Goal: Check status: Check status

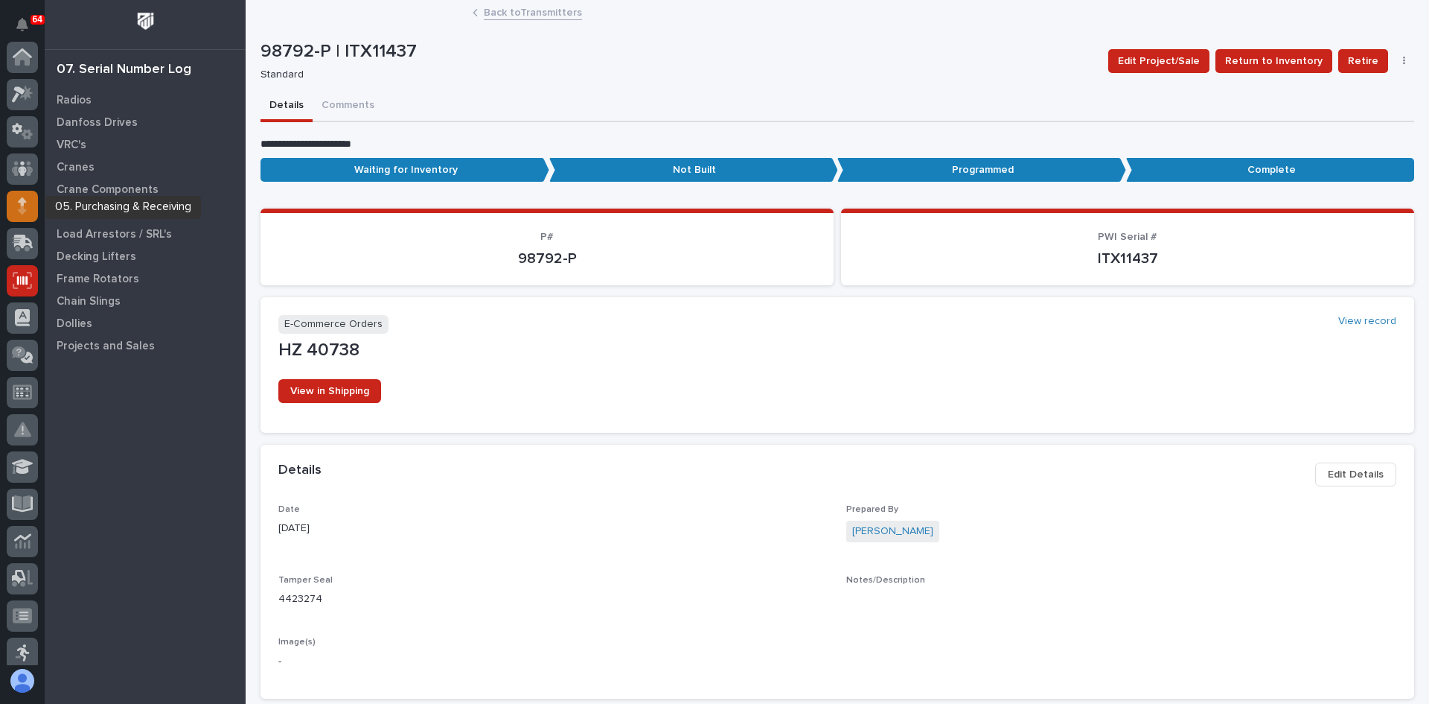
click at [19, 202] on icon at bounding box center [22, 201] width 9 height 8
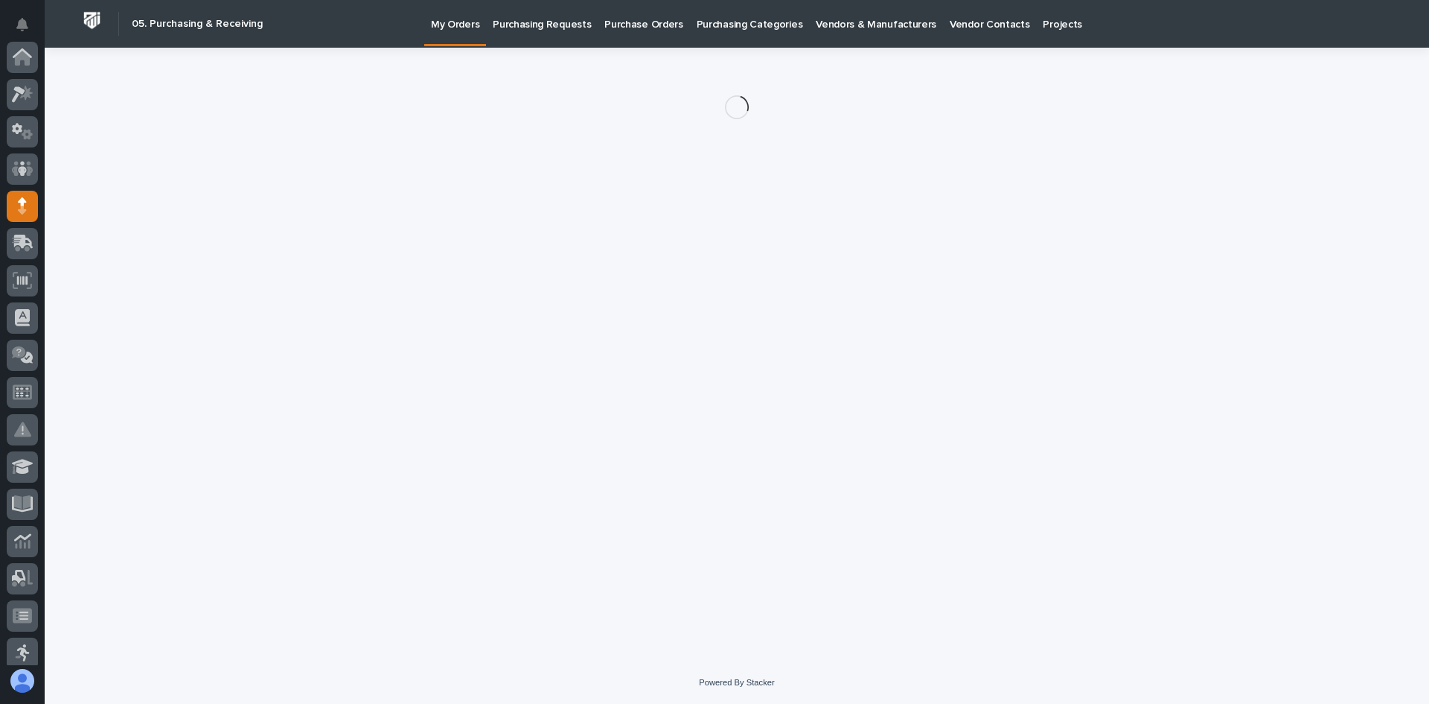
scroll to position [149, 0]
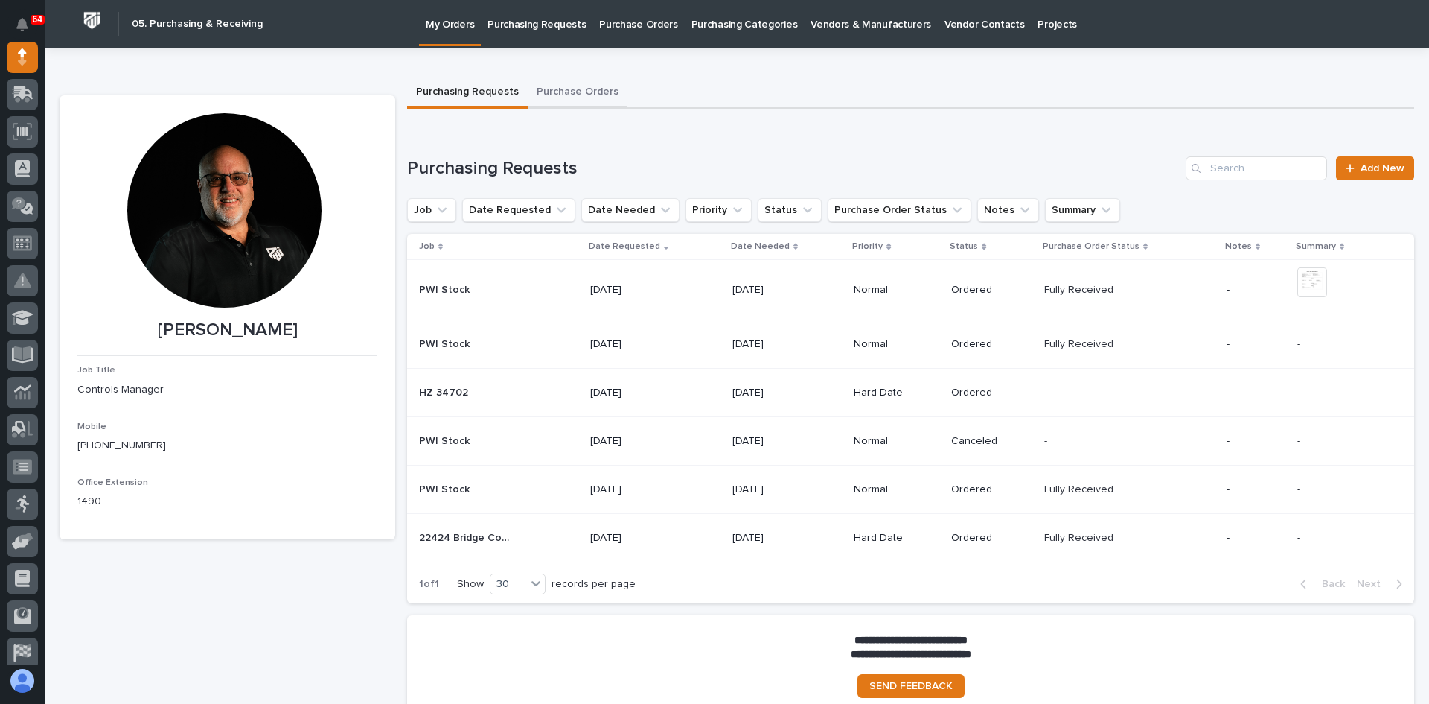
click at [564, 90] on button "Purchase Orders" at bounding box center [578, 92] width 100 height 31
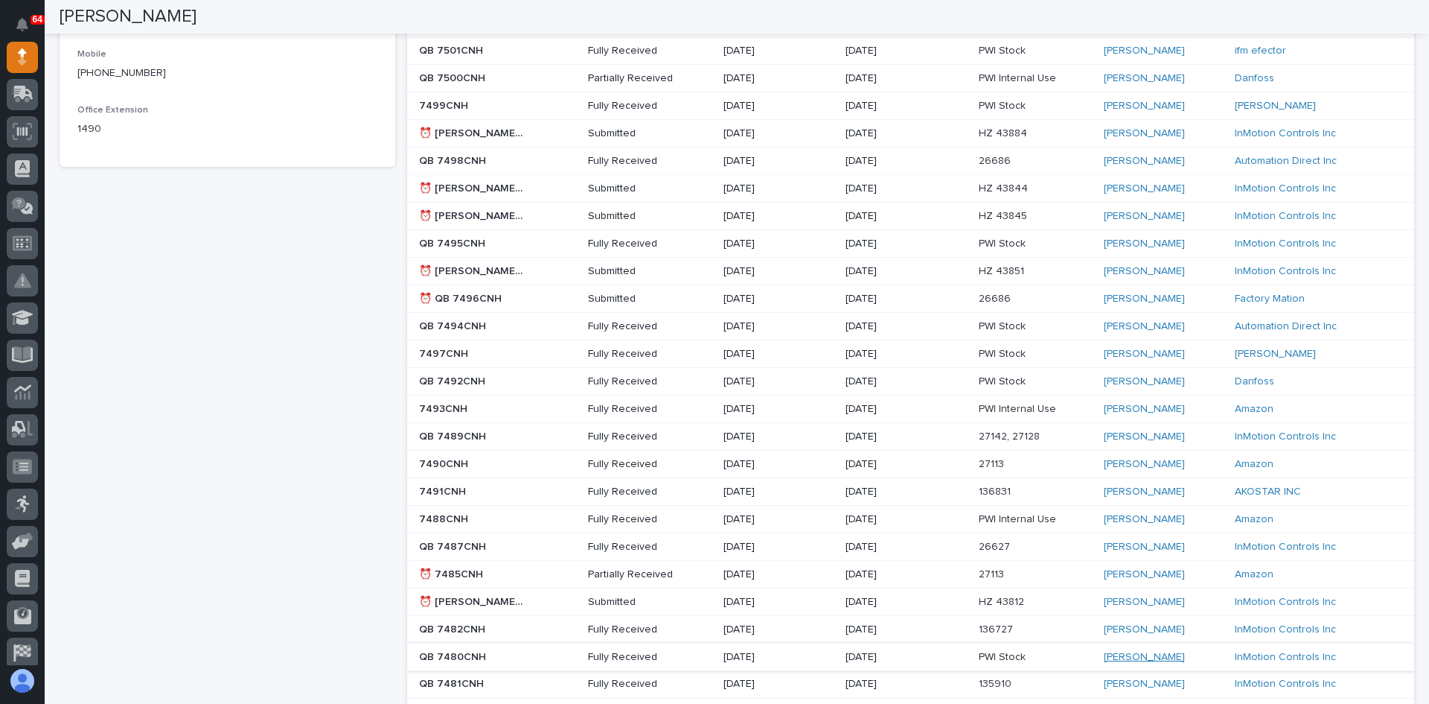
scroll to position [447, 0]
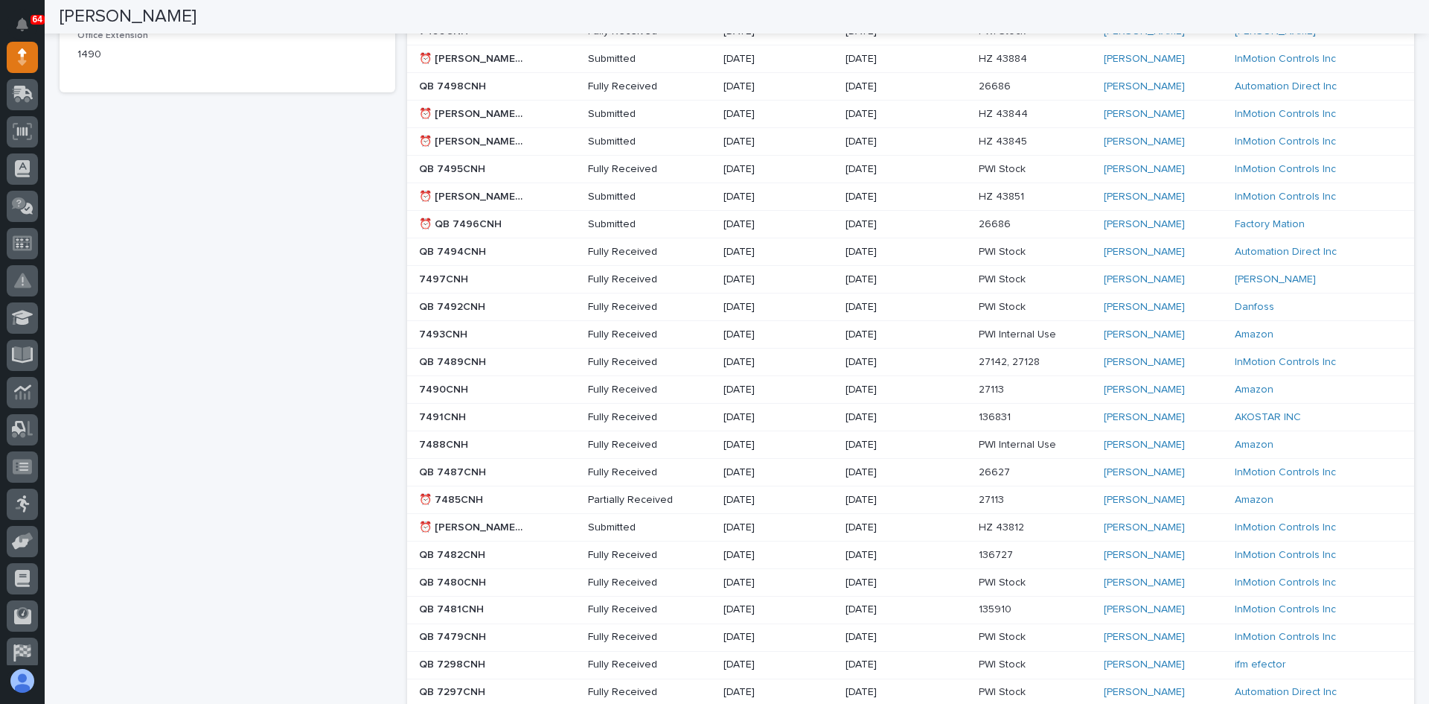
click at [510, 500] on p at bounding box center [472, 500] width 106 height 13
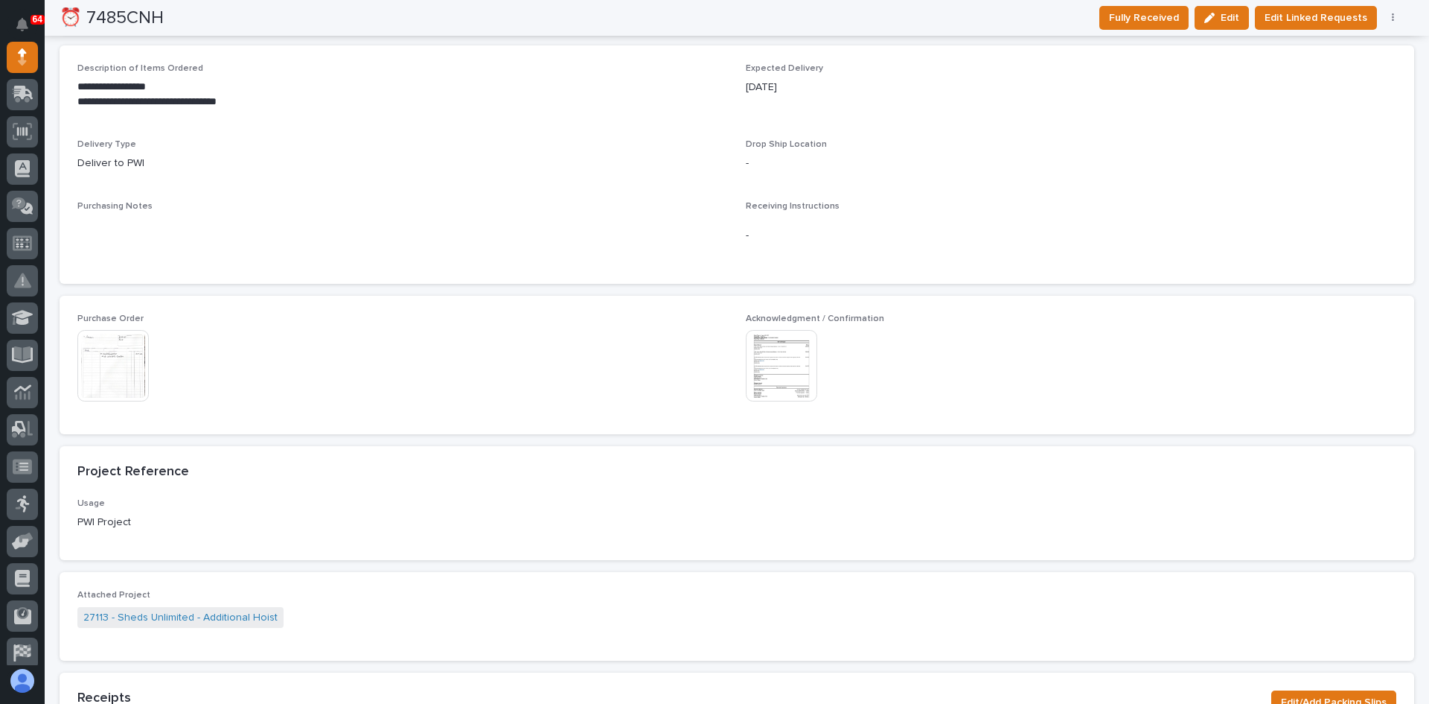
scroll to position [744, 0]
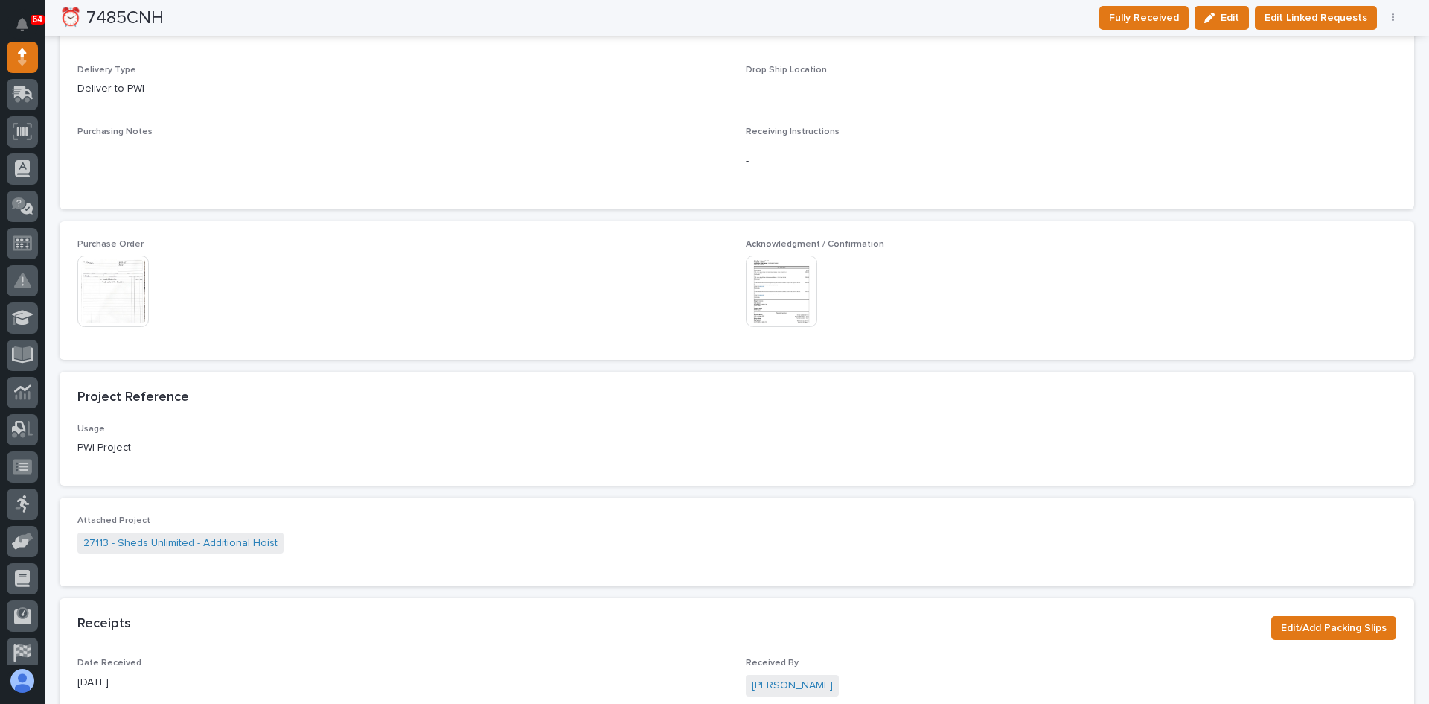
click at [795, 293] on img at bounding box center [781, 290] width 71 height 71
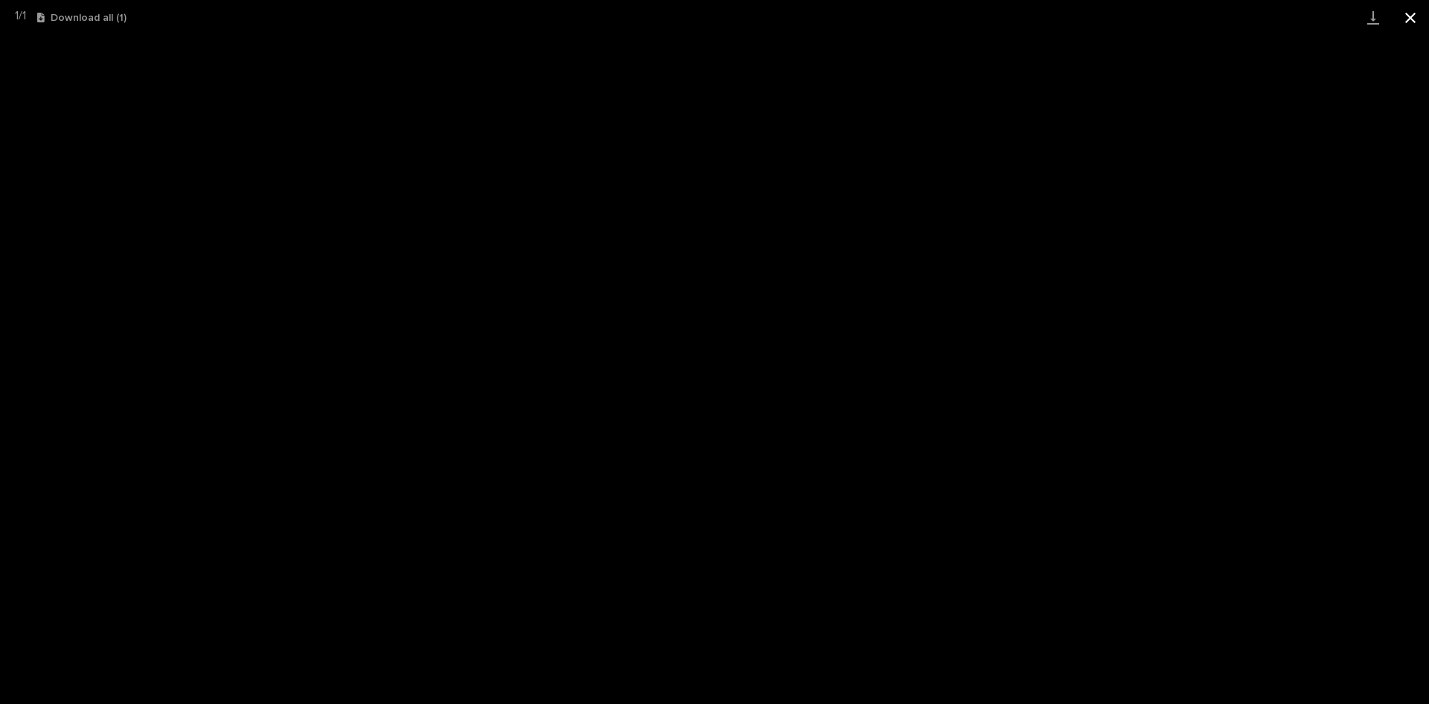
click at [1415, 14] on button "Close gallery" at bounding box center [1410, 17] width 37 height 35
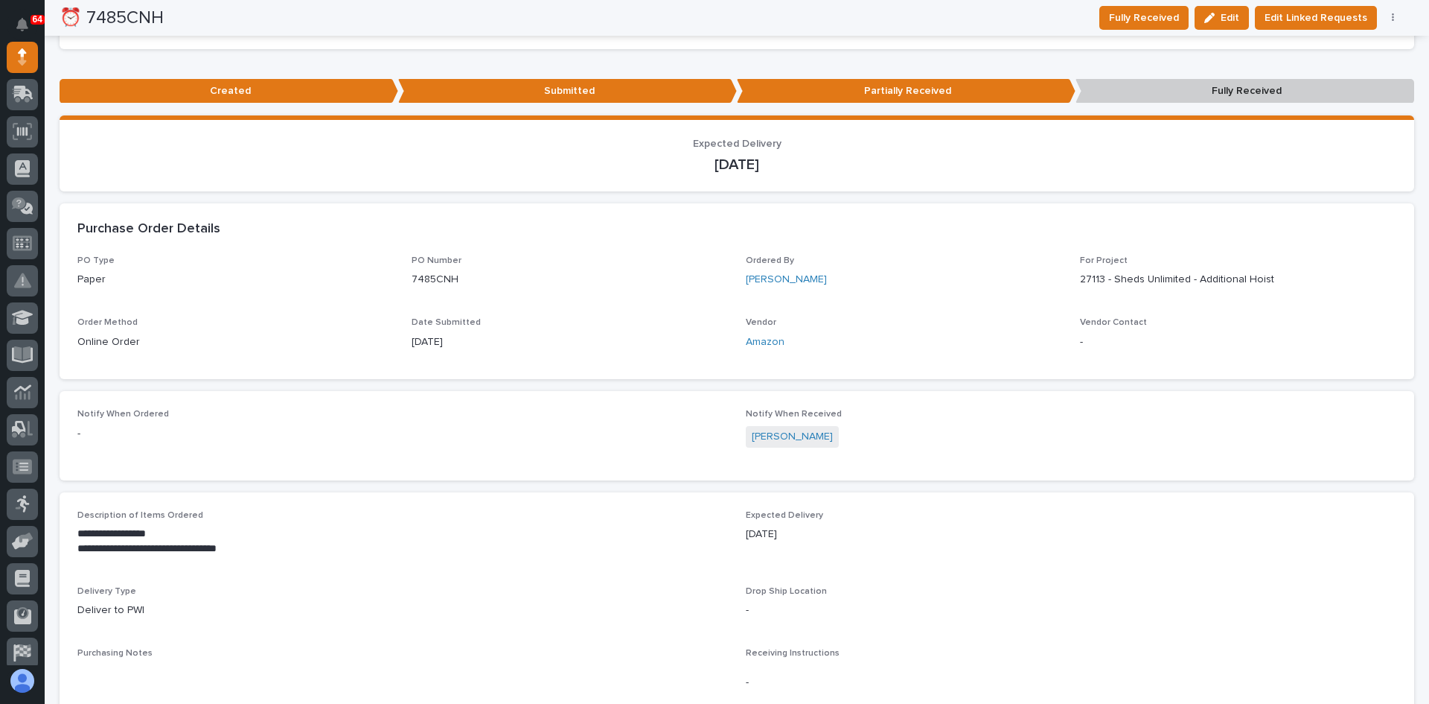
scroll to position [0, 0]
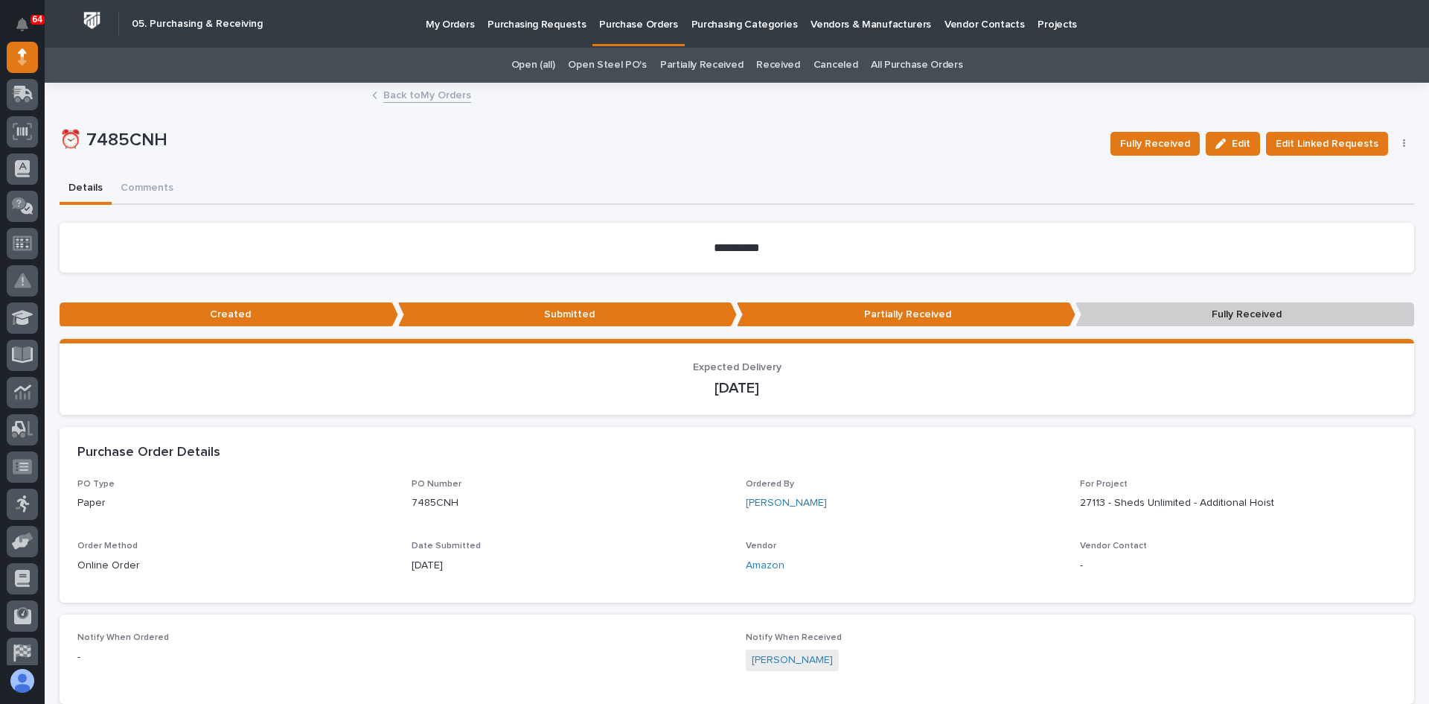
click at [420, 95] on link "Back to My Orders" at bounding box center [427, 94] width 88 height 17
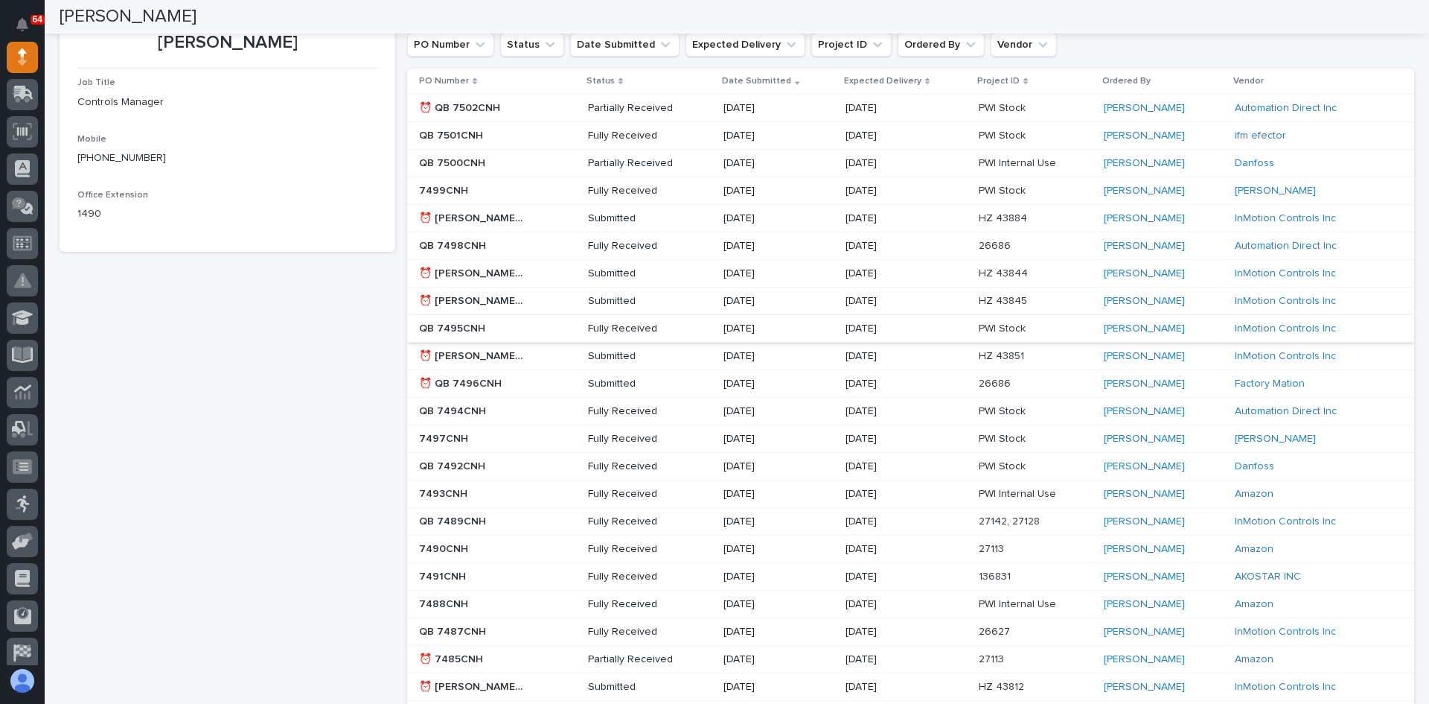
scroll to position [298, 0]
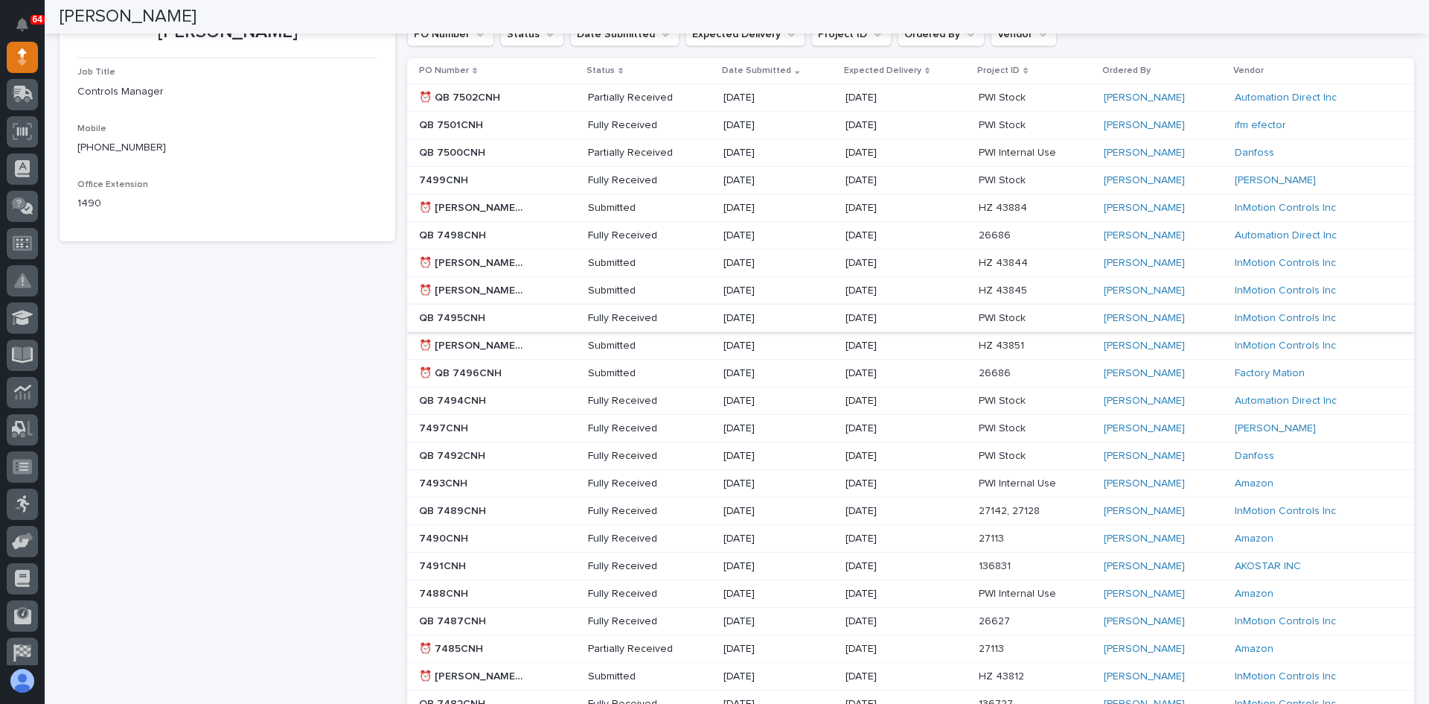
click at [478, 584] on div "7488CNH 7488CNH" at bounding box center [497, 593] width 157 height 25
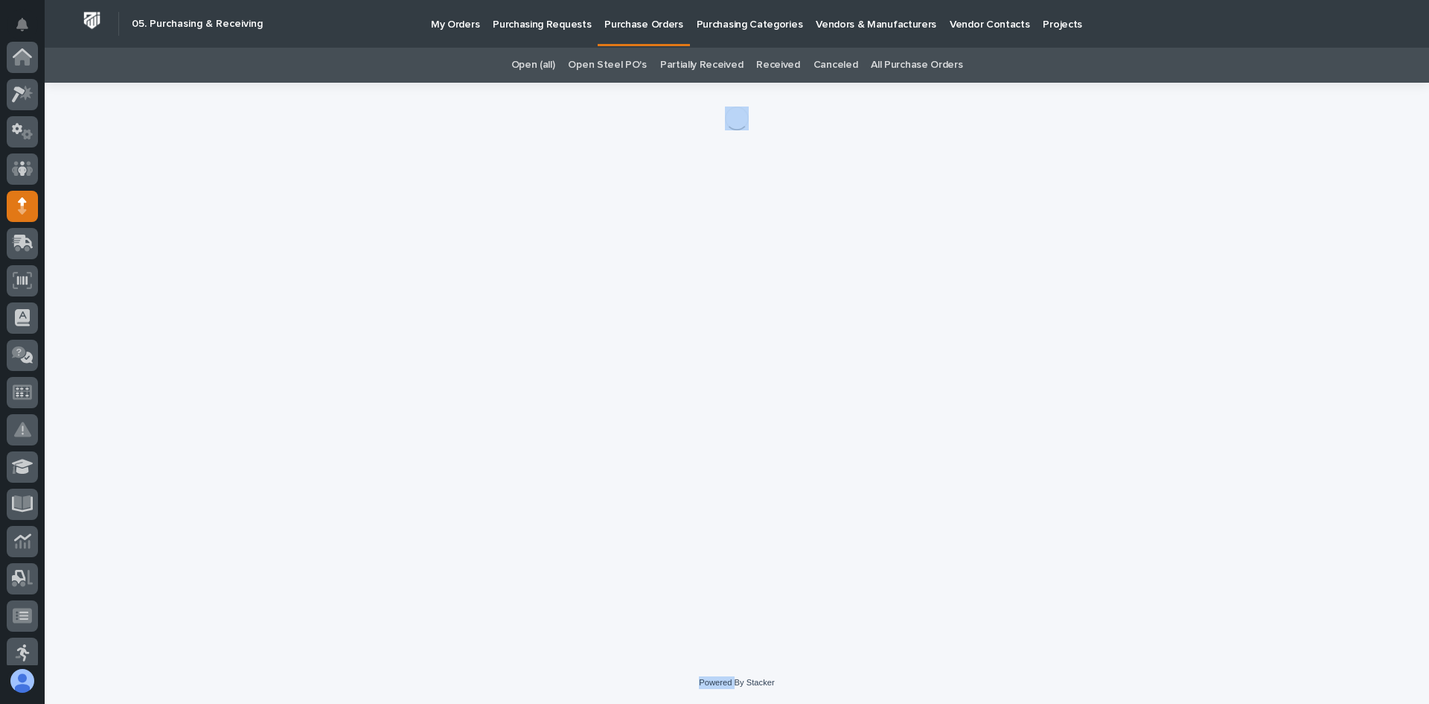
scroll to position [149, 0]
click at [478, 584] on div "Loading... Saving… Loading... Saving…" at bounding box center [737, 353] width 1370 height 541
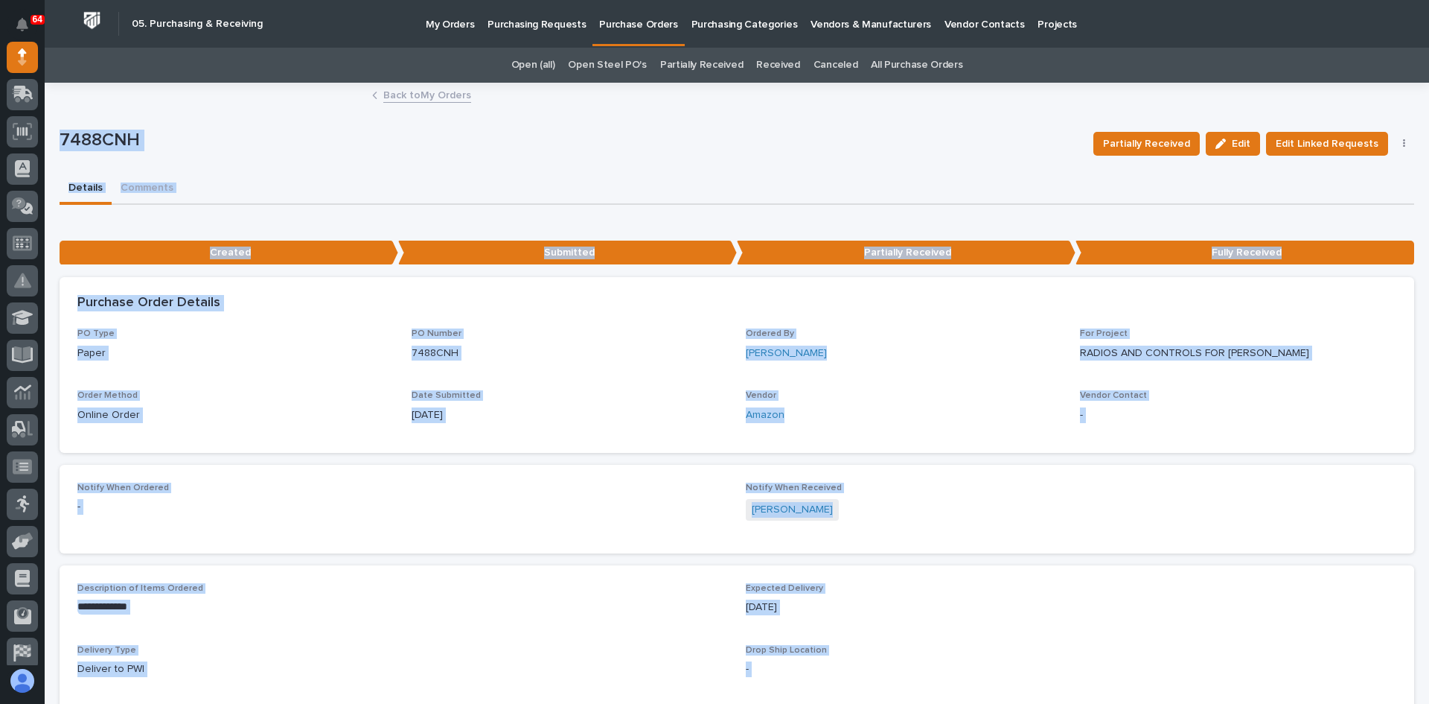
click at [529, 456] on div "**********" at bounding box center [737, 608] width 1355 height 663
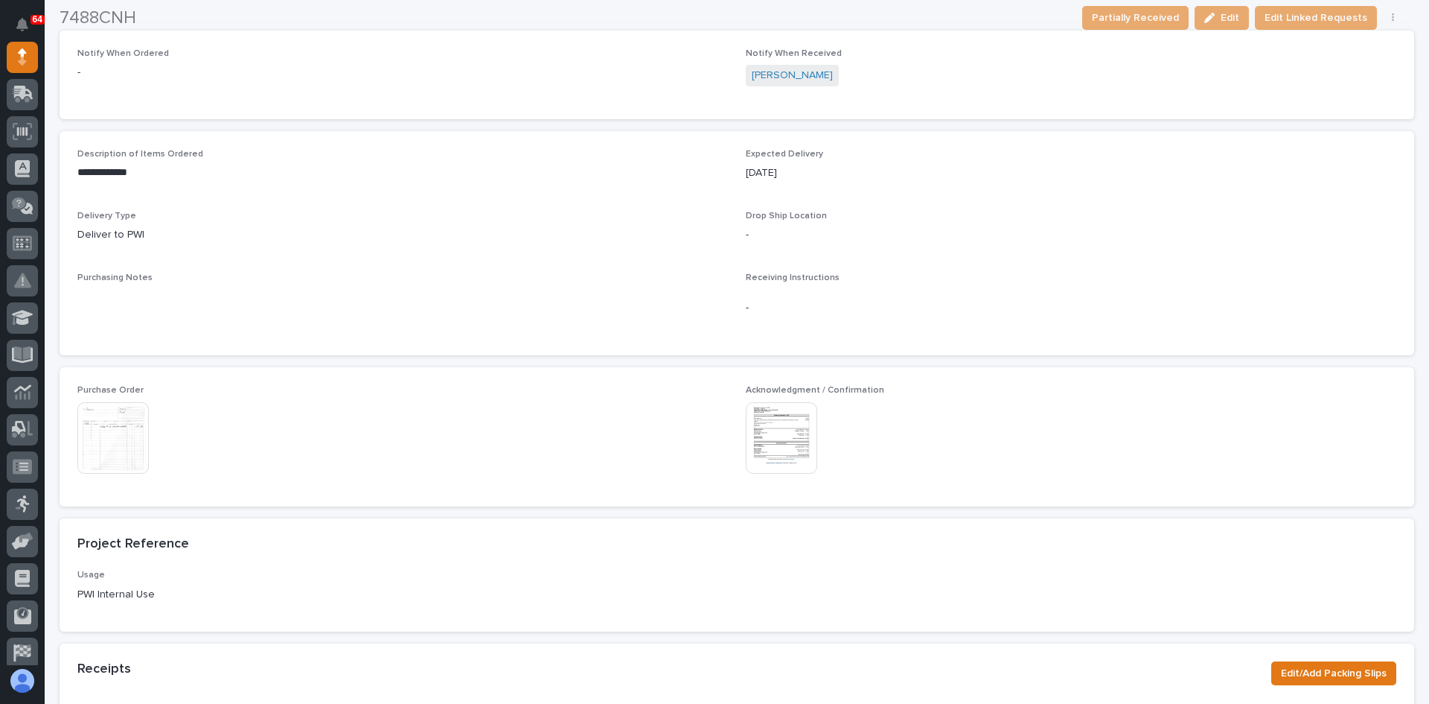
scroll to position [447, 0]
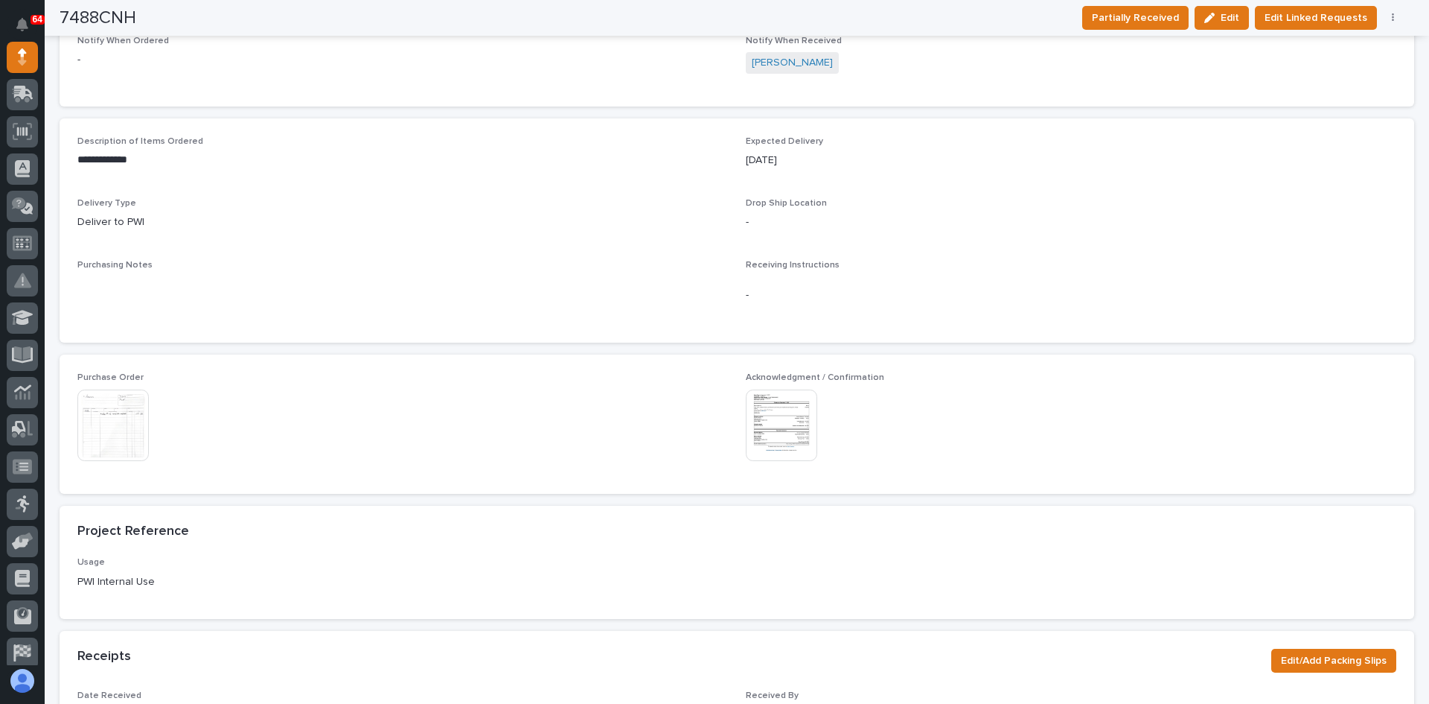
click at [789, 412] on img at bounding box center [781, 424] width 71 height 71
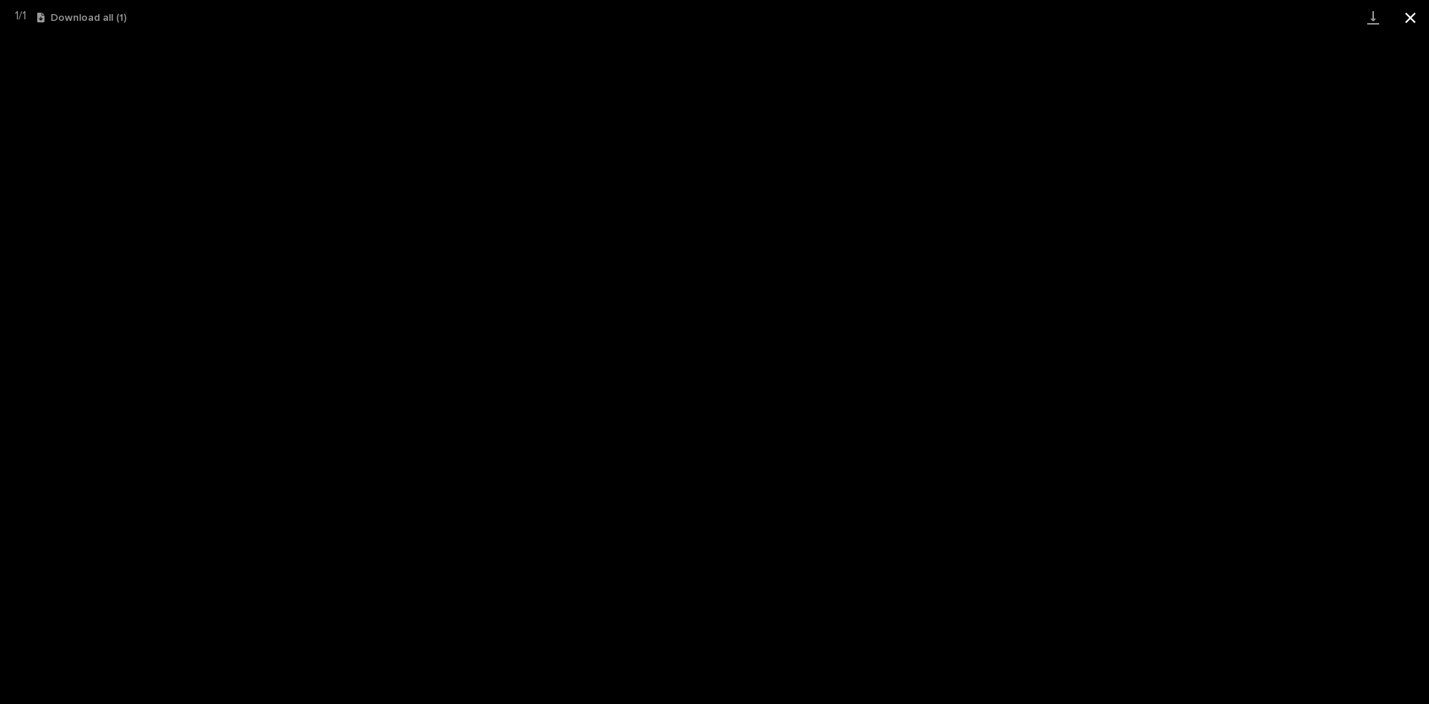
click at [1414, 15] on button "Close gallery" at bounding box center [1410, 17] width 37 height 35
